Goal: Transaction & Acquisition: Purchase product/service

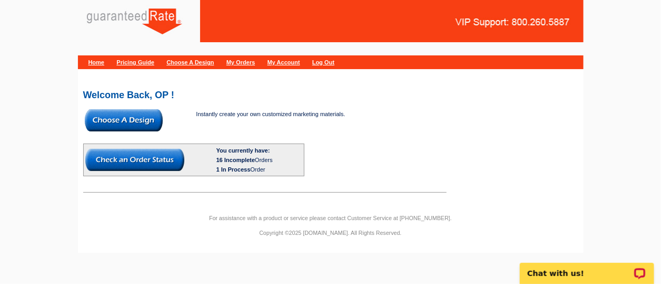
click at [145, 120] on img at bounding box center [124, 120] width 78 height 22
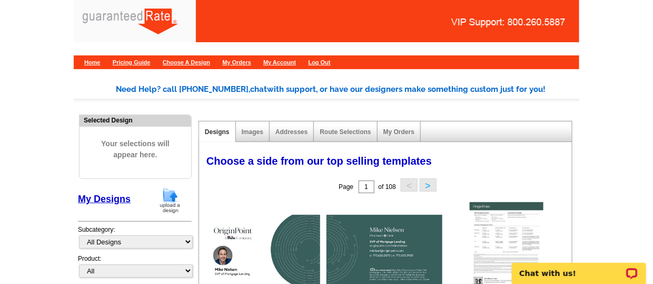
click at [168, 202] on img at bounding box center [170, 200] width 27 height 27
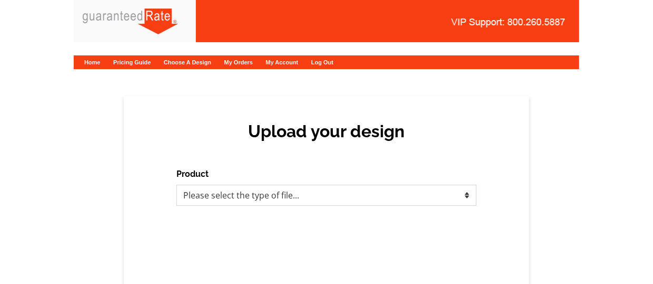
click at [214, 197] on select "Please select the type of file... Postcards Calendars Business Cards Letters an…" at bounding box center [327, 194] width 300 height 21
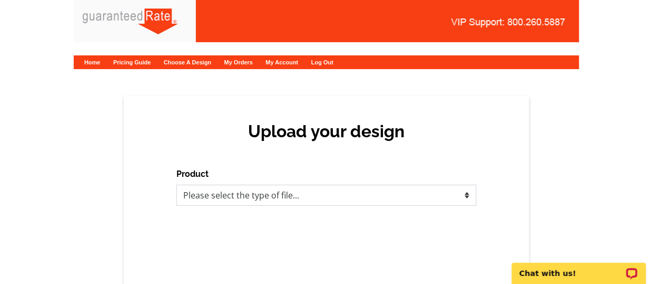
select select "1"
click at [177, 184] on select "Please select the type of file... Postcards Calendars Business Cards Letters an…" at bounding box center [327, 194] width 300 height 21
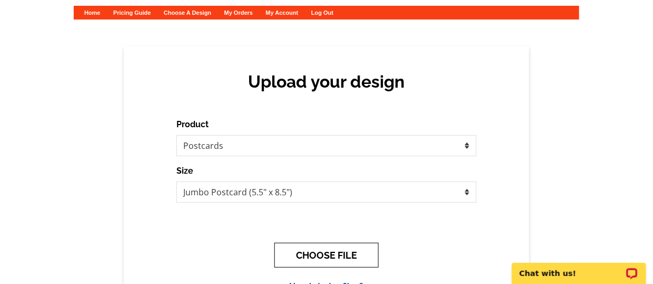
click at [350, 245] on button "CHOOSE FILE" at bounding box center [327, 254] width 104 height 25
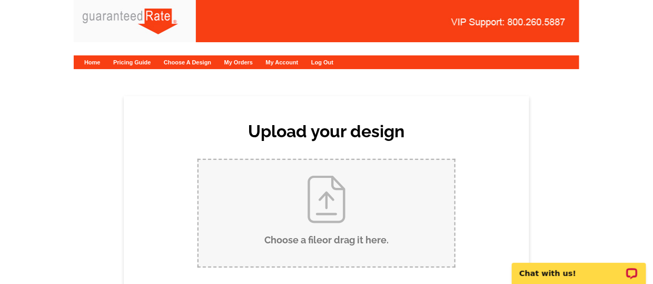
click at [339, 223] on input "Choose a file or drag it here ." at bounding box center [327, 213] width 256 height 106
type input "C:\fakepath\Duke Walker_Postcard August.pdf"
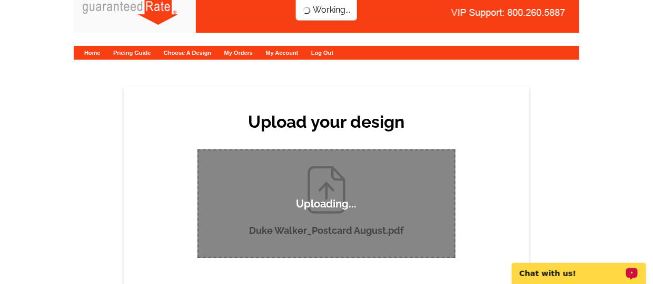
scroll to position [9, 0]
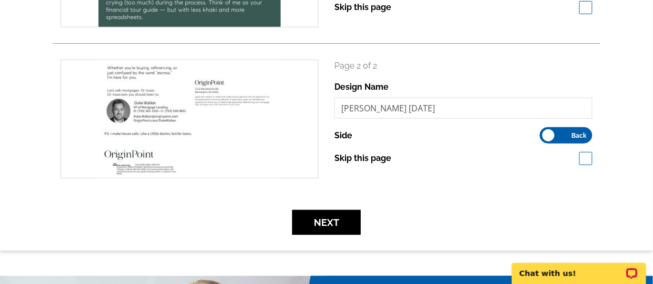
scroll to position [266, 0]
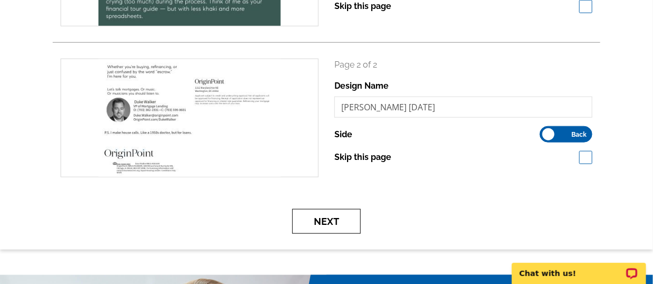
drag, startPoint x: 432, startPoint y: 199, endPoint x: 339, endPoint y: 227, distance: 96.9
click at [339, 227] on form "search Page 1 of 2 Design Name Duke Walker_Postcard August 1 Side Front" at bounding box center [327, 71] width 548 height 326
click at [339, 227] on button "Next" at bounding box center [326, 221] width 69 height 25
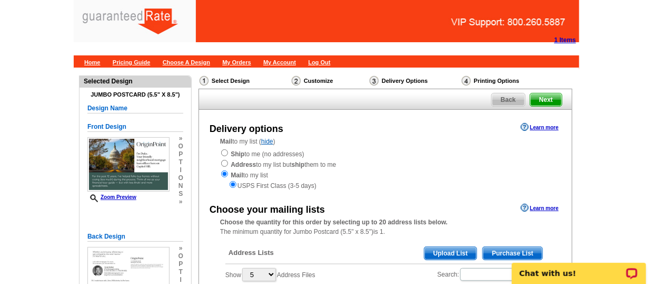
click at [501, 248] on span "Purchase List" at bounding box center [513, 253] width 60 height 13
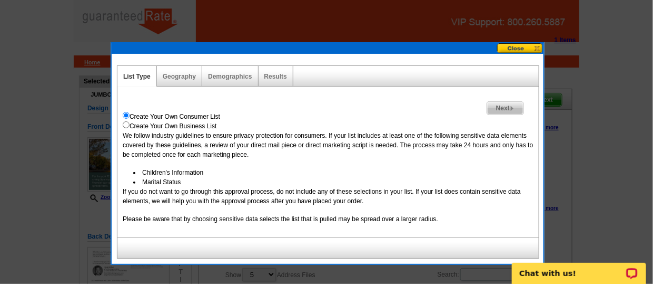
click at [182, 84] on div "Geography" at bounding box center [179, 76] width 45 height 21
click at [179, 79] on link "Geography" at bounding box center [179, 76] width 33 height 7
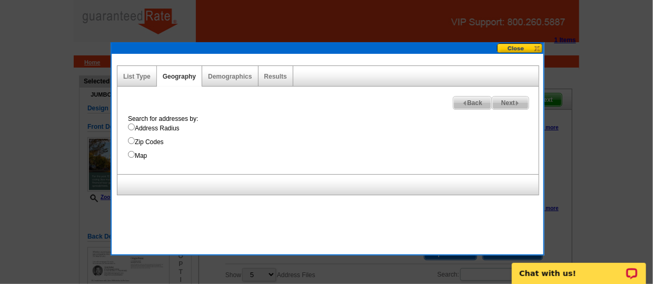
click at [132, 127] on input "Address Radius" at bounding box center [131, 126] width 7 height 7
radio input "true"
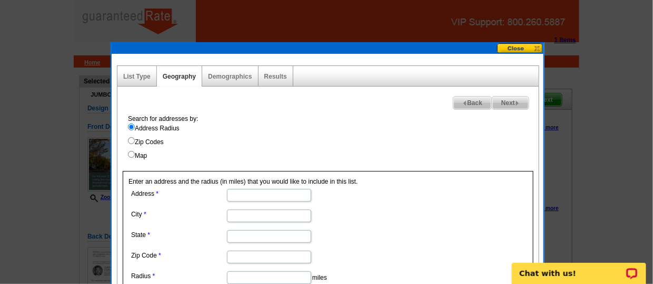
click at [250, 189] on input "Address" at bounding box center [269, 195] width 84 height 13
paste input "1252 East Capitol St"
type input "1252 East Capitol St NE"
type input "Washington DC"
click at [273, 233] on input "State" at bounding box center [269, 236] width 84 height 13
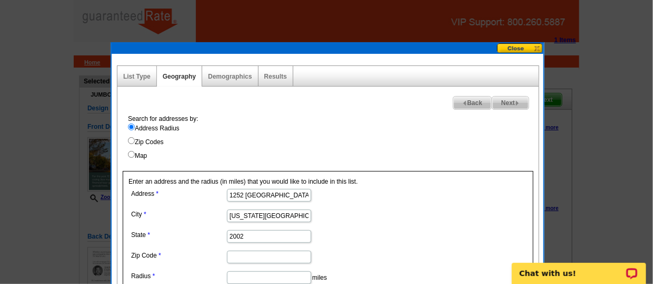
type input "2002"
click at [388, 227] on dd "2002" at bounding box center [269, 235] width 280 height 16
drag, startPoint x: 267, startPoint y: 235, endPoint x: 118, endPoint y: 235, distance: 148.6
click at [118, 235] on div "Search for addresses by: Address Radius Zip Codes Map Enter an address and the …" at bounding box center [329, 218] width 422 height 209
click at [290, 220] on dd "Washington DC" at bounding box center [269, 215] width 280 height 16
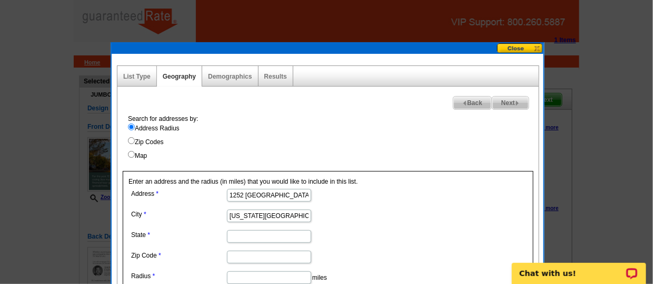
click at [286, 209] on input "Washington DC" at bounding box center [269, 215] width 84 height 13
type input "Washington"
type input "DC"
click at [267, 257] on input "Zip Code" at bounding box center [269, 256] width 84 height 13
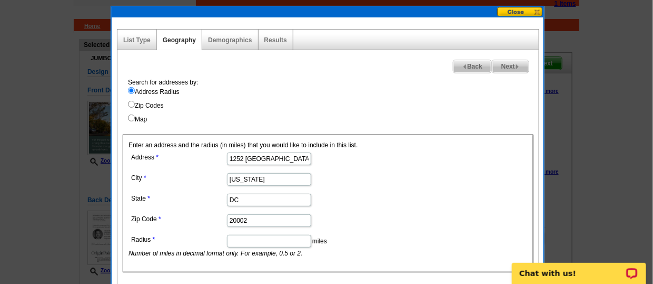
scroll to position [37, 0]
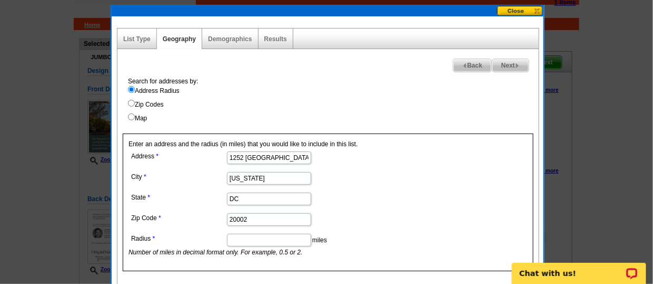
type input "20002"
click at [275, 245] on dd "miles Number of miles in decimal format only. For example, 0.5 or 2." at bounding box center [269, 244] width 280 height 26
click at [259, 239] on input "1" at bounding box center [269, 239] width 84 height 13
type input "1"
click at [236, 35] on link "Demographics" at bounding box center [230, 38] width 44 height 7
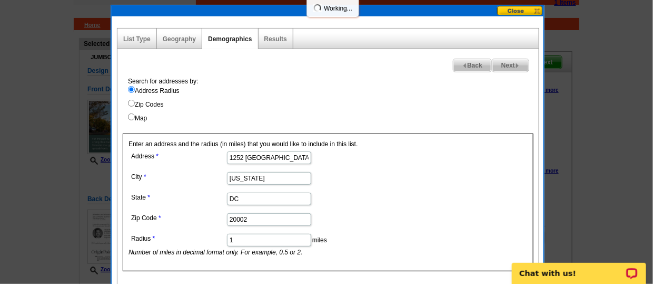
select select
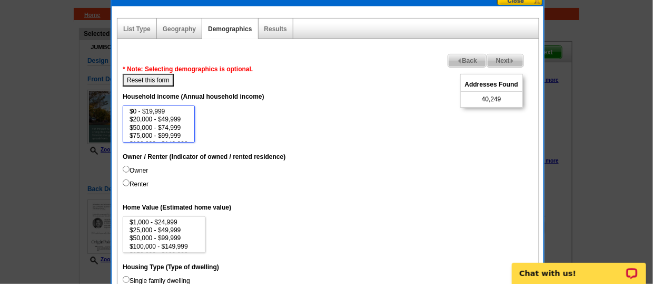
scroll to position [21, 0]
select select "75000-99999"
click at [172, 111] on option "$75,000 - $99,999" at bounding box center [159, 115] width 61 height 8
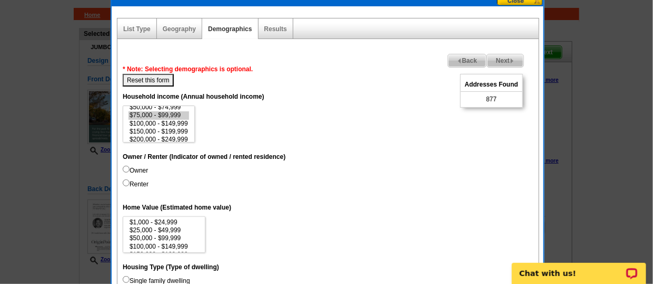
click at [124, 167] on input "Owner" at bounding box center [126, 168] width 7 height 7
radio input "true"
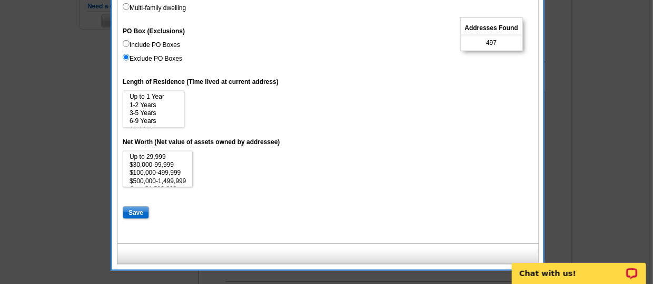
scroll to position [349, 0]
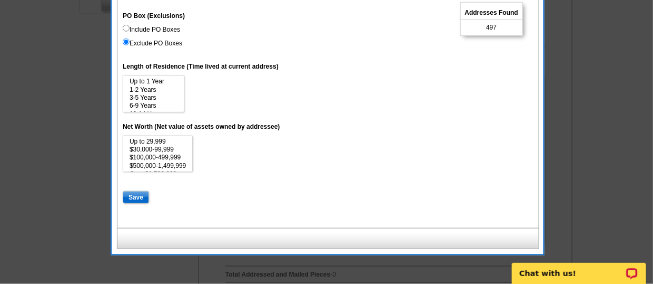
click at [138, 198] on input "Save" at bounding box center [136, 197] width 26 height 13
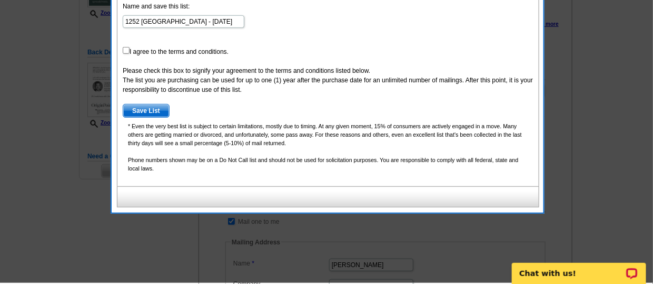
scroll to position [104, 0]
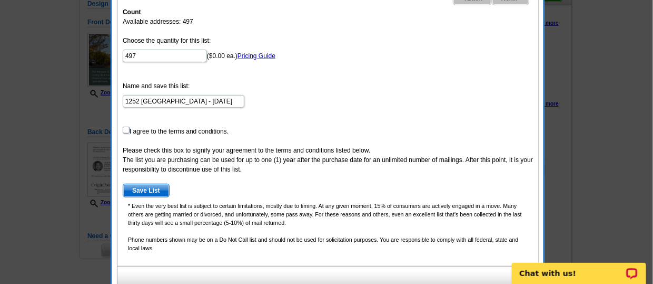
click at [126, 128] on input "checkbox" at bounding box center [126, 129] width 7 height 7
checkbox input "true"
click at [131, 188] on span "Save List" at bounding box center [146, 190] width 46 height 13
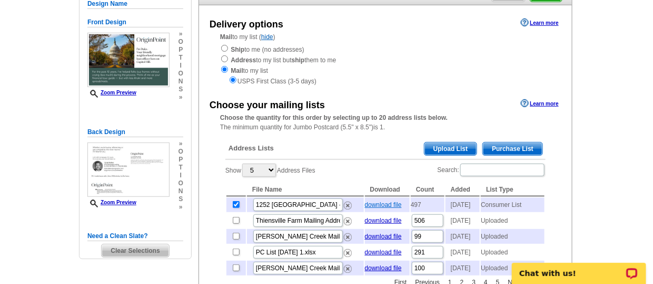
click at [372, 207] on link "download file" at bounding box center [383, 204] width 37 height 7
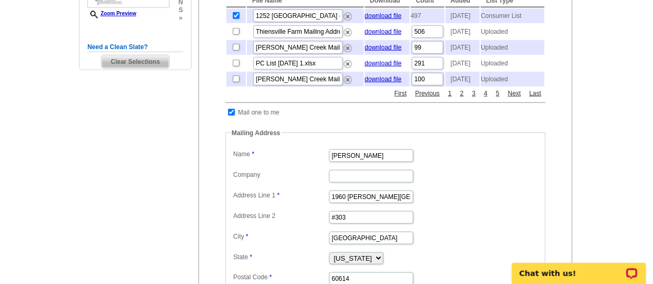
scroll to position [326, 0]
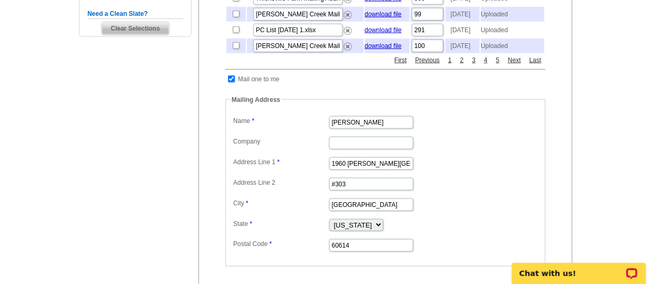
click at [230, 82] on input "checkbox" at bounding box center [231, 78] width 7 height 7
checkbox input "false"
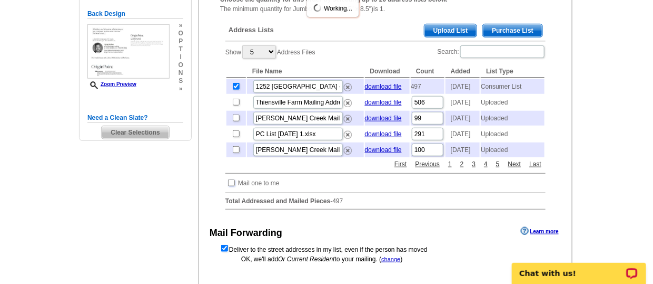
scroll to position [367, 0]
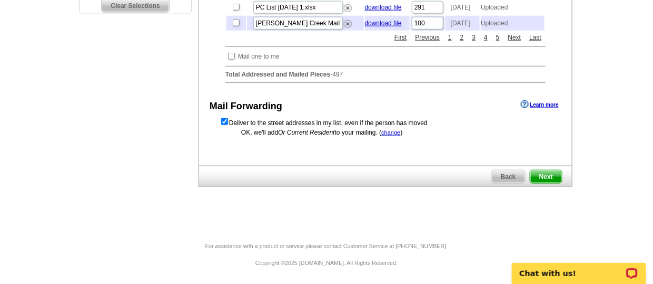
click at [551, 179] on span "Next" at bounding box center [547, 176] width 32 height 13
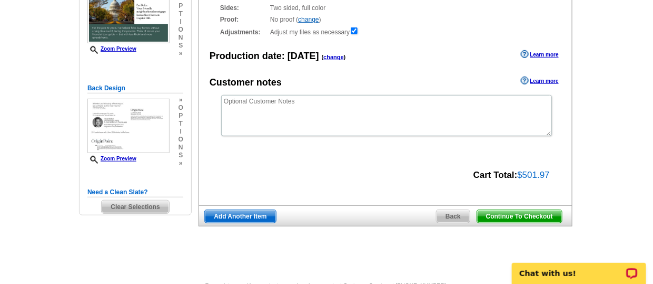
scroll to position [150, 0]
